Goal: Use online tool/utility: Utilize a website feature to perform a specific function

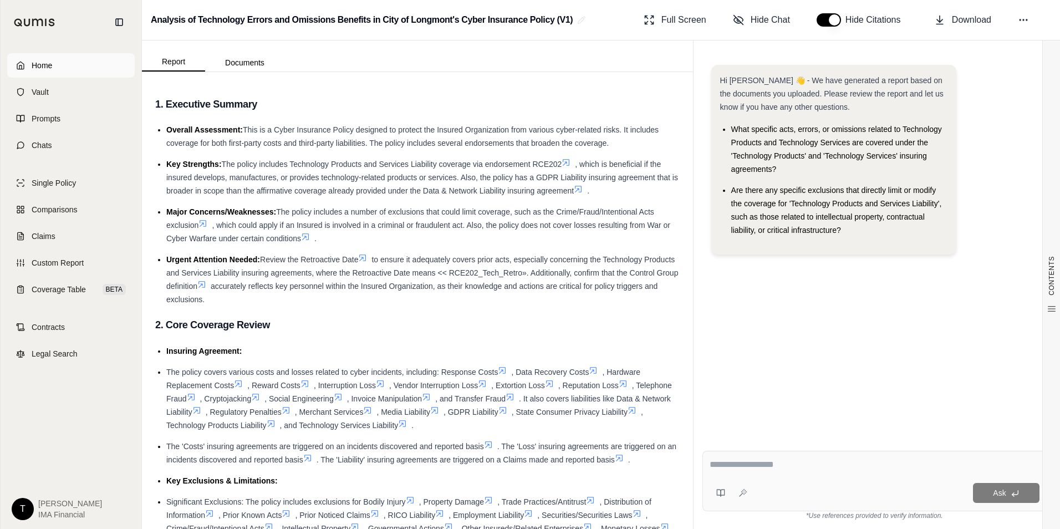
click at [48, 59] on link "Home" at bounding box center [71, 65] width 128 height 24
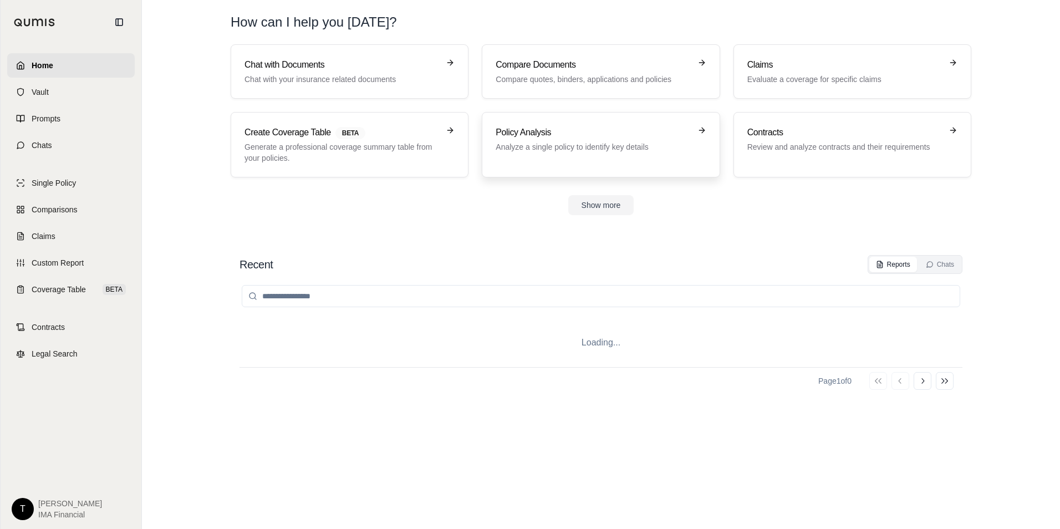
click at [586, 138] on h3 "Policy Analysis" at bounding box center [593, 132] width 195 height 13
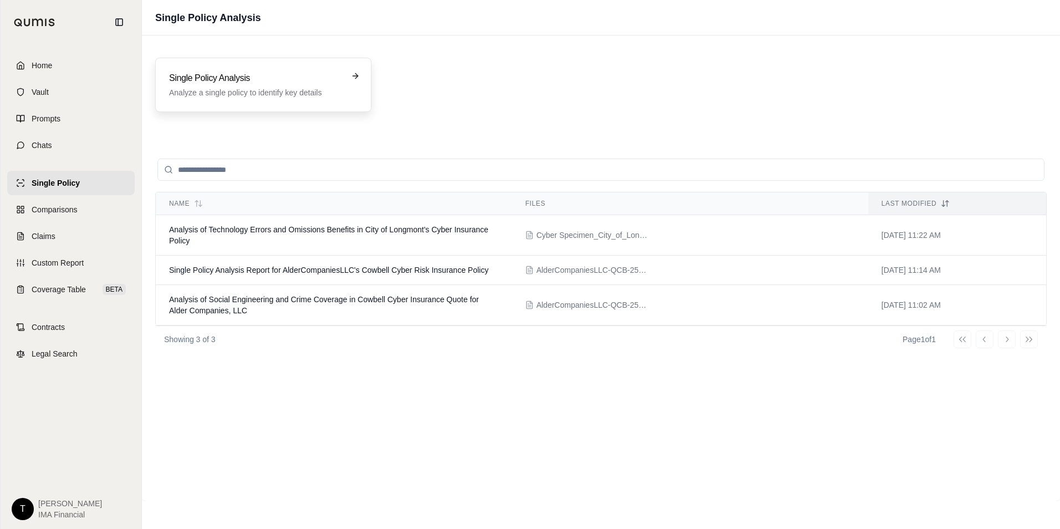
click at [251, 102] on div "Single Policy Analysis Analyze a single policy to identify key details" at bounding box center [263, 85] width 216 height 54
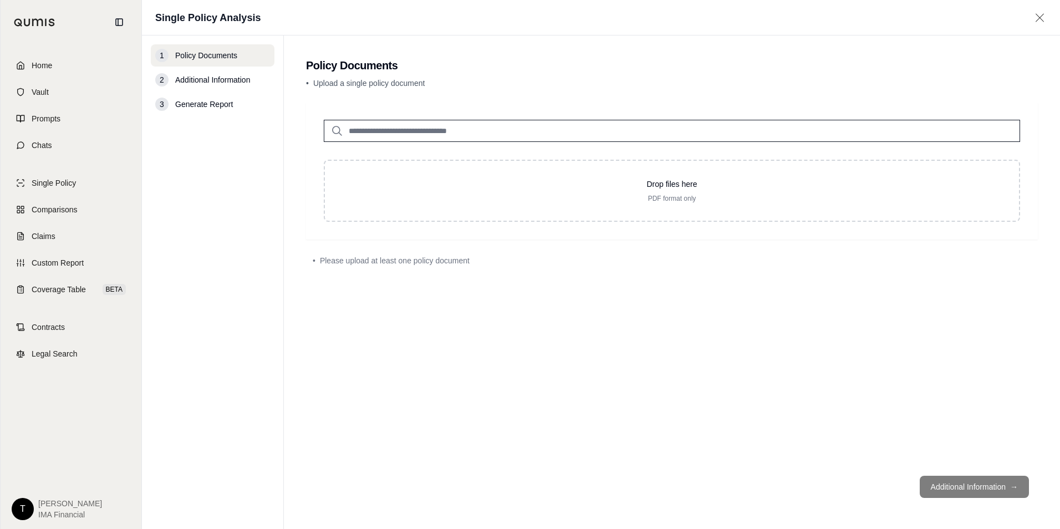
click at [223, 88] on div "2 Additional Information" at bounding box center [213, 80] width 124 height 22
click at [69, 67] on link "Home" at bounding box center [71, 65] width 128 height 24
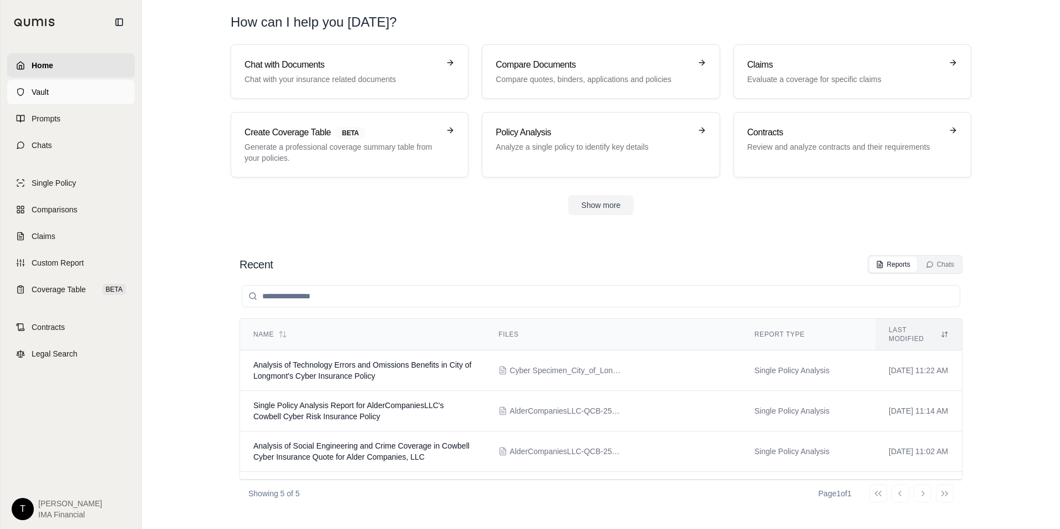
click at [62, 92] on link "Vault" at bounding box center [71, 92] width 128 height 24
